Goal: Information Seeking & Learning: Learn about a topic

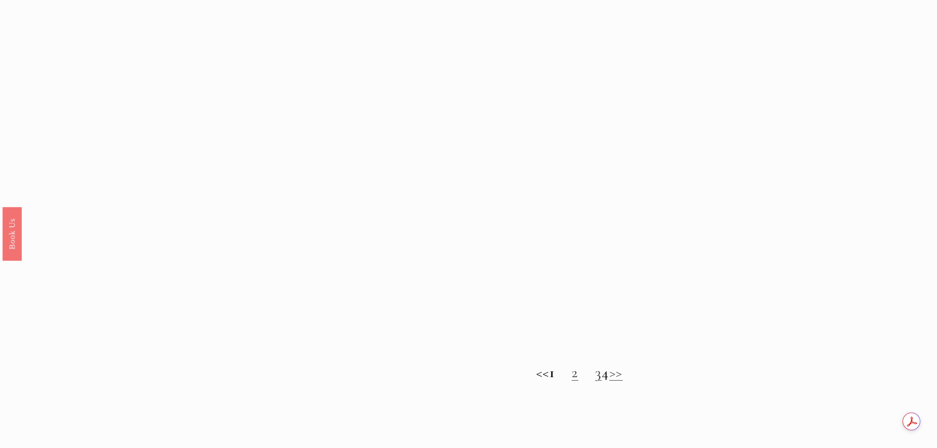
scroll to position [836, 0]
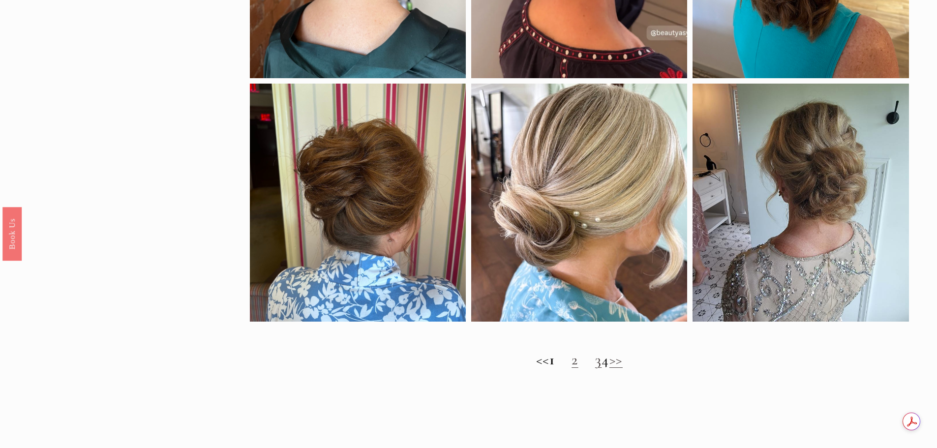
click at [572, 369] on link "2" at bounding box center [575, 360] width 7 height 18
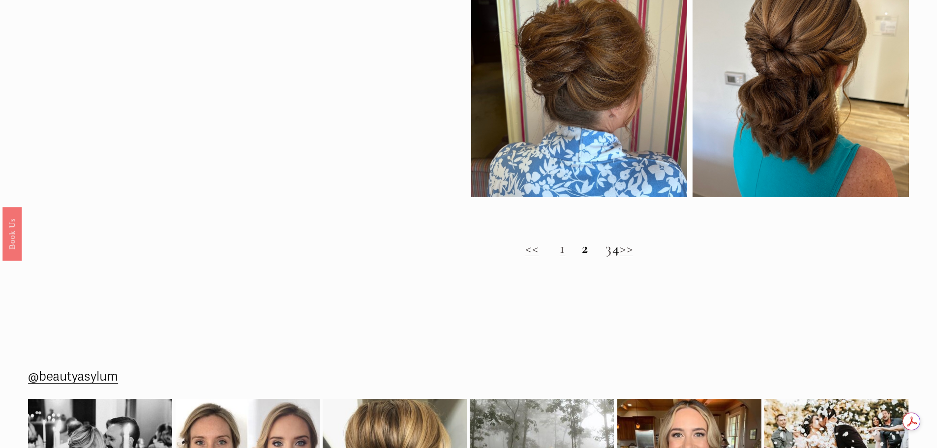
scroll to position [984, 0]
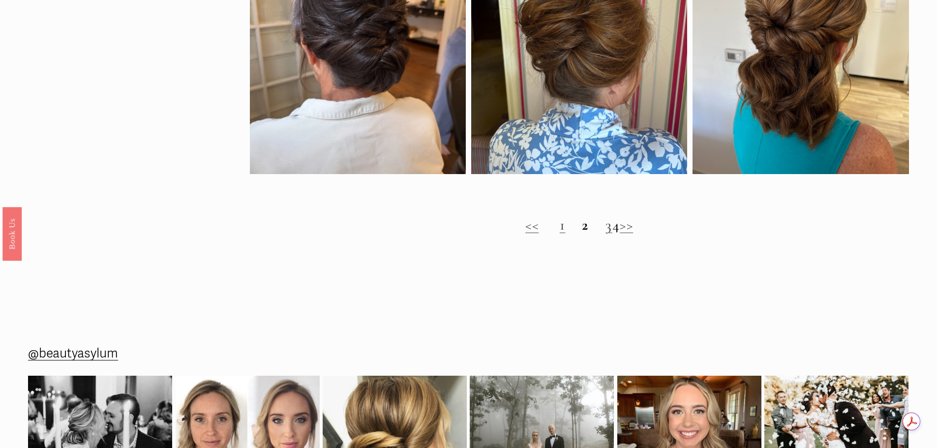
click at [606, 234] on link "3" at bounding box center [609, 225] width 7 height 18
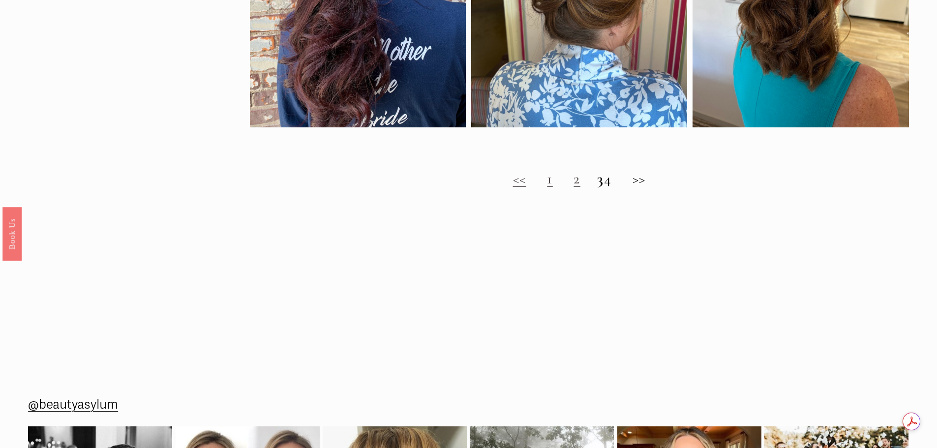
scroll to position [1033, 0]
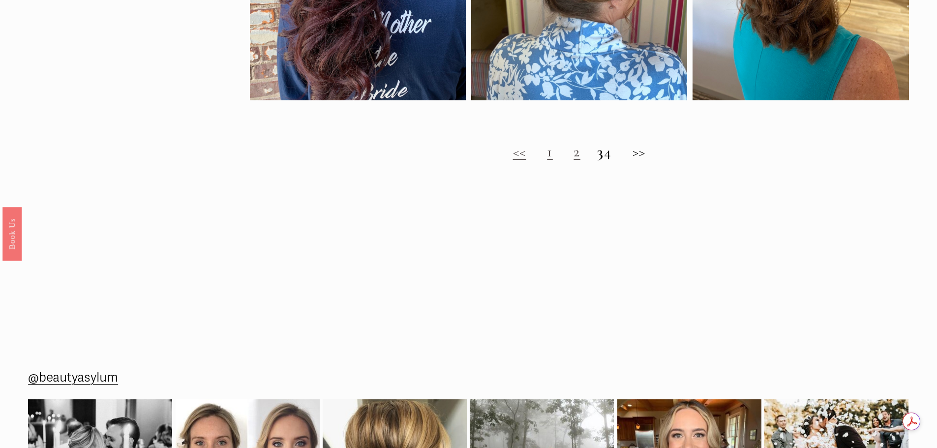
click at [616, 160] on h2 "<< 1 2 3 4 >>" at bounding box center [579, 152] width 659 height 18
